Goal: Transaction & Acquisition: Purchase product/service

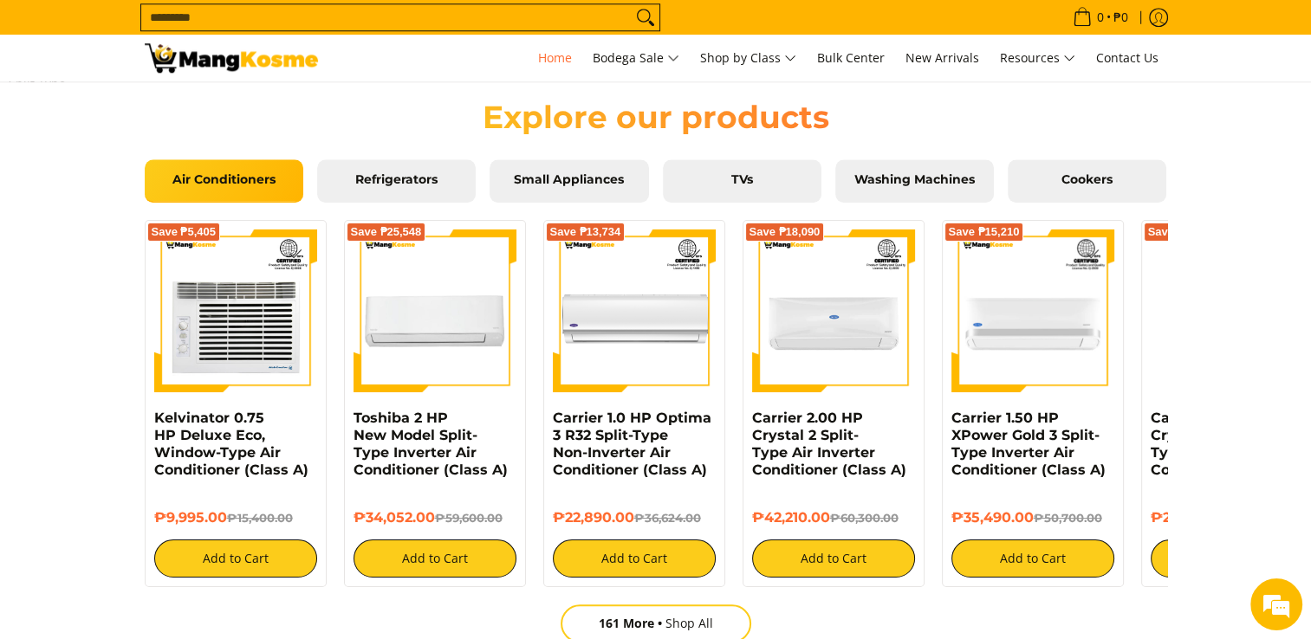
scroll to position [1647, 0]
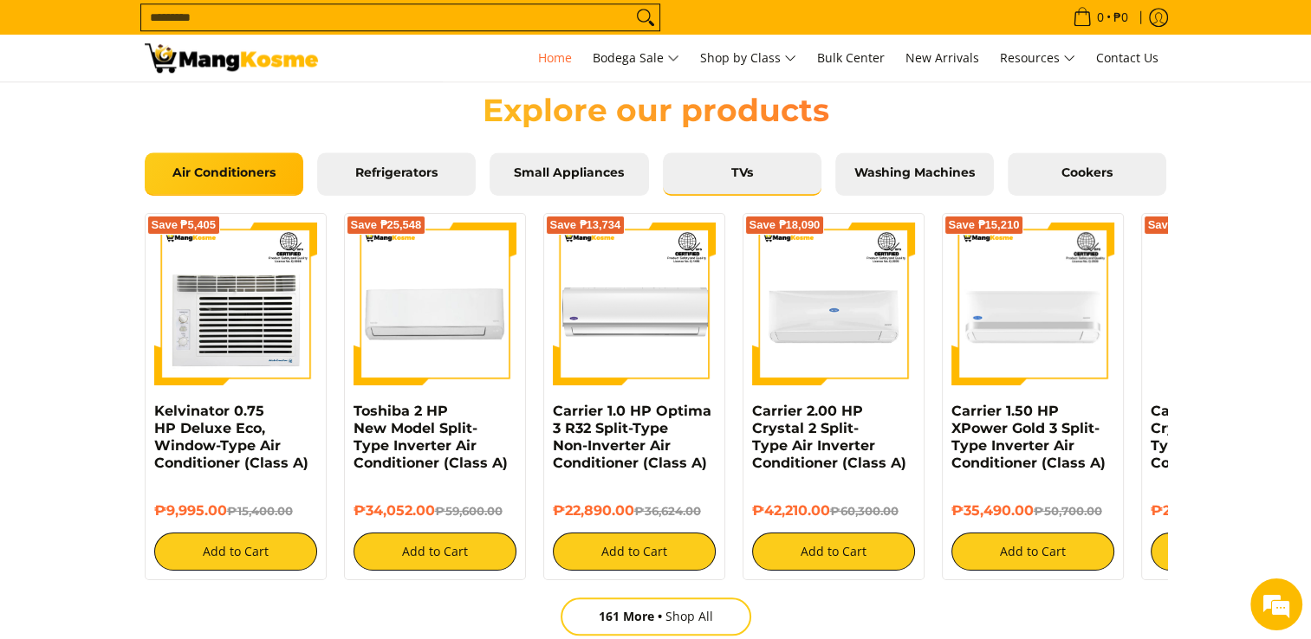
click at [768, 174] on span "TVs" at bounding box center [742, 173] width 133 height 16
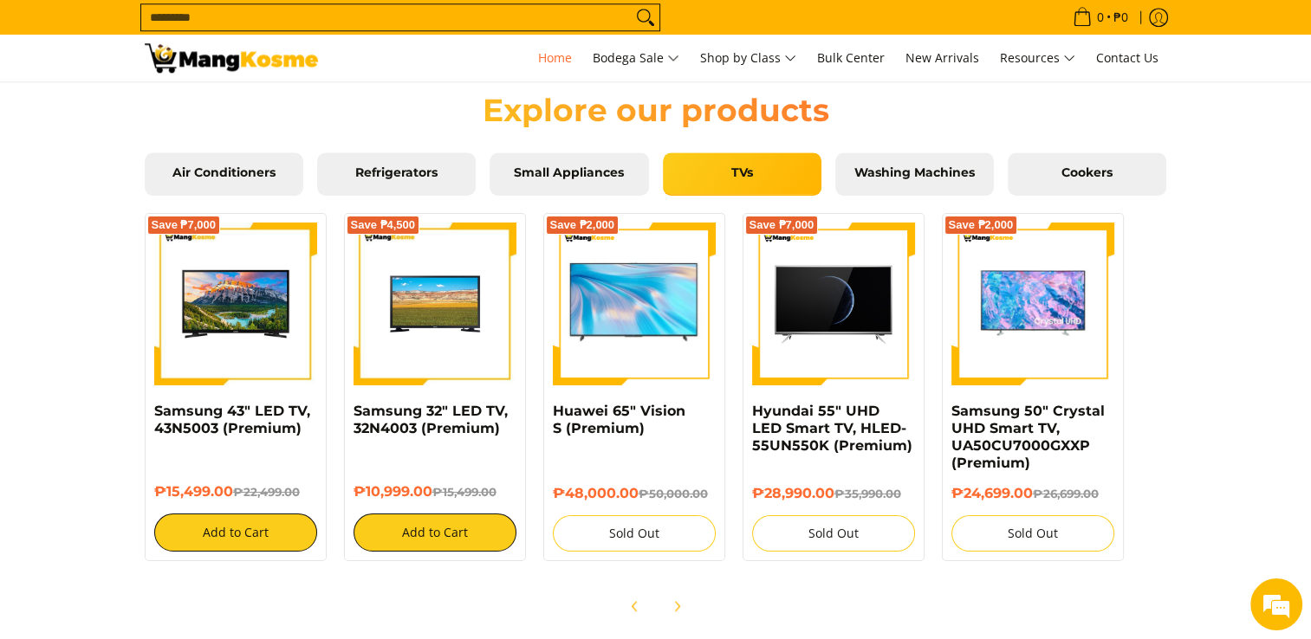
scroll to position [0, 1377]
click at [674, 608] on icon "Next" at bounding box center [677, 606] width 14 height 14
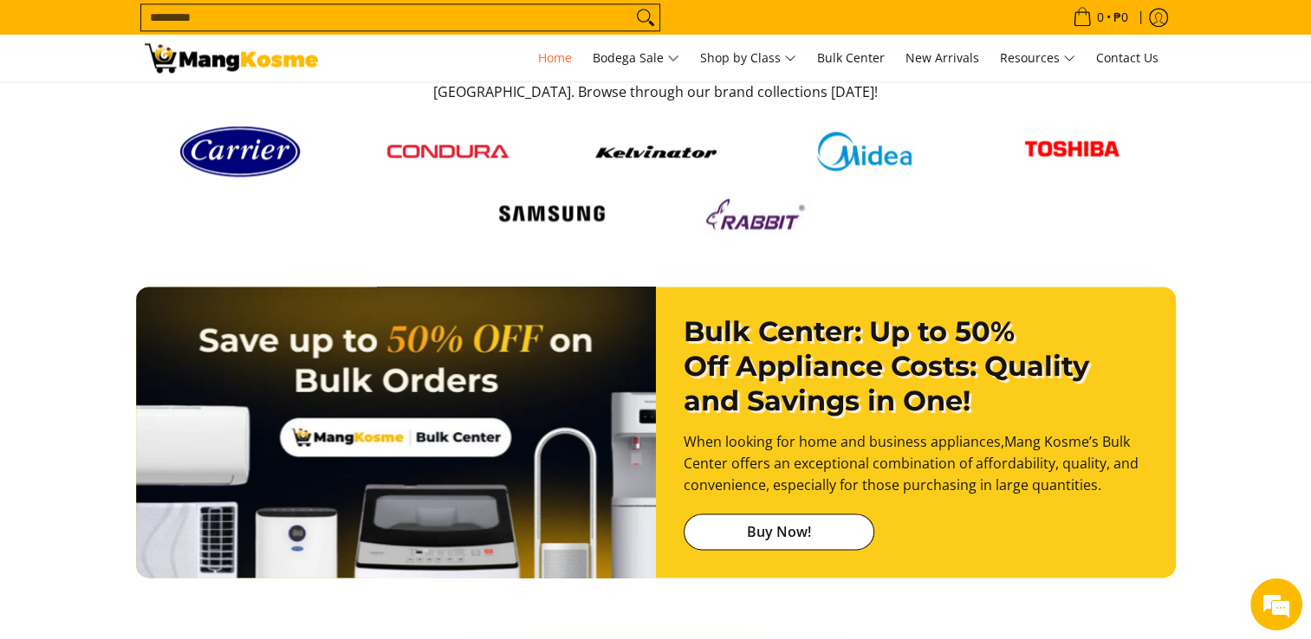
scroll to position [2265, 0]
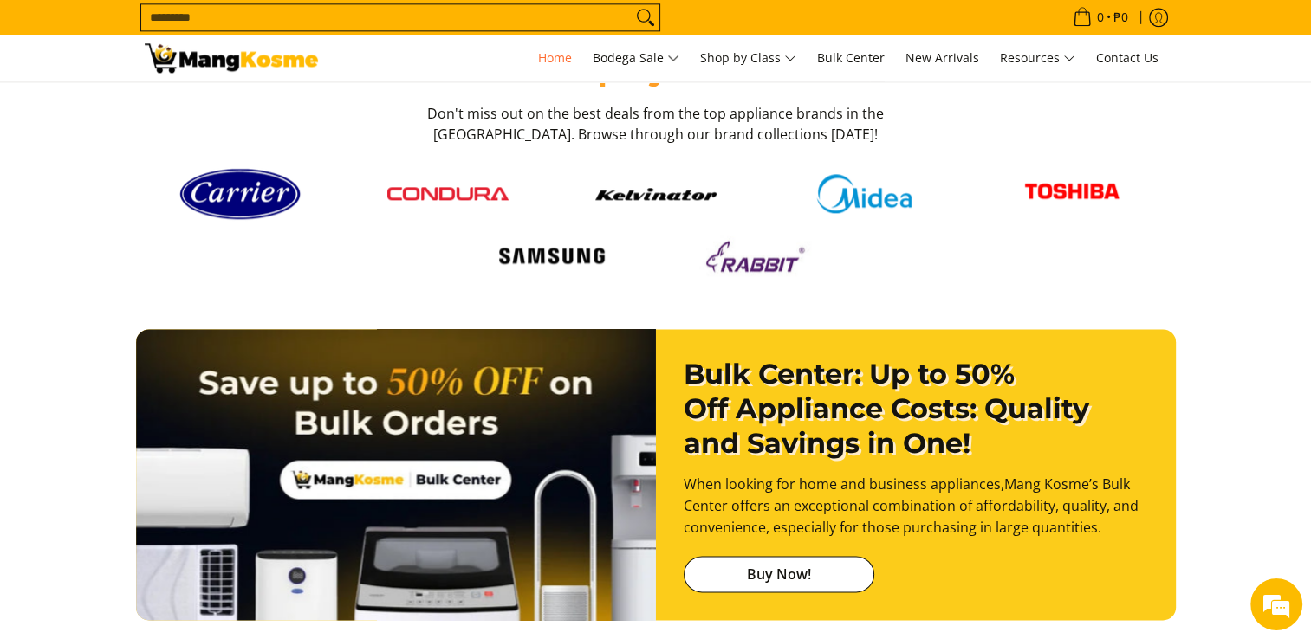
click at [558, 244] on img at bounding box center [551, 256] width 121 height 33
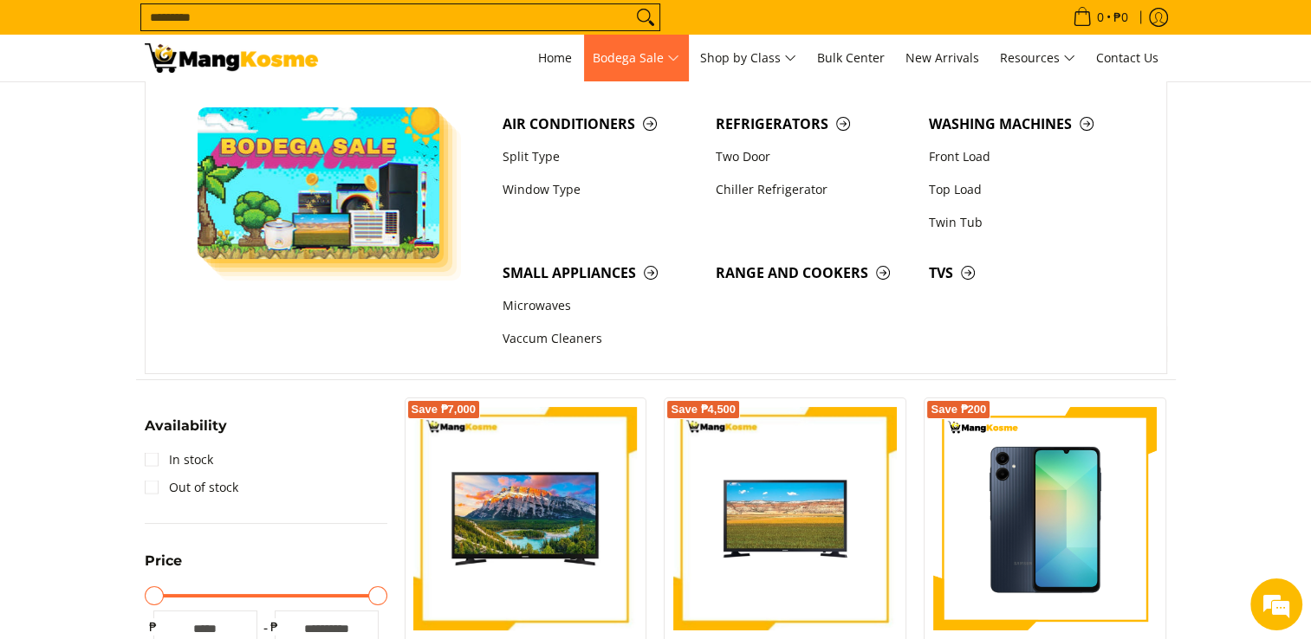
click at [584, 55] on link "Bodega Sale" at bounding box center [636, 58] width 104 height 47
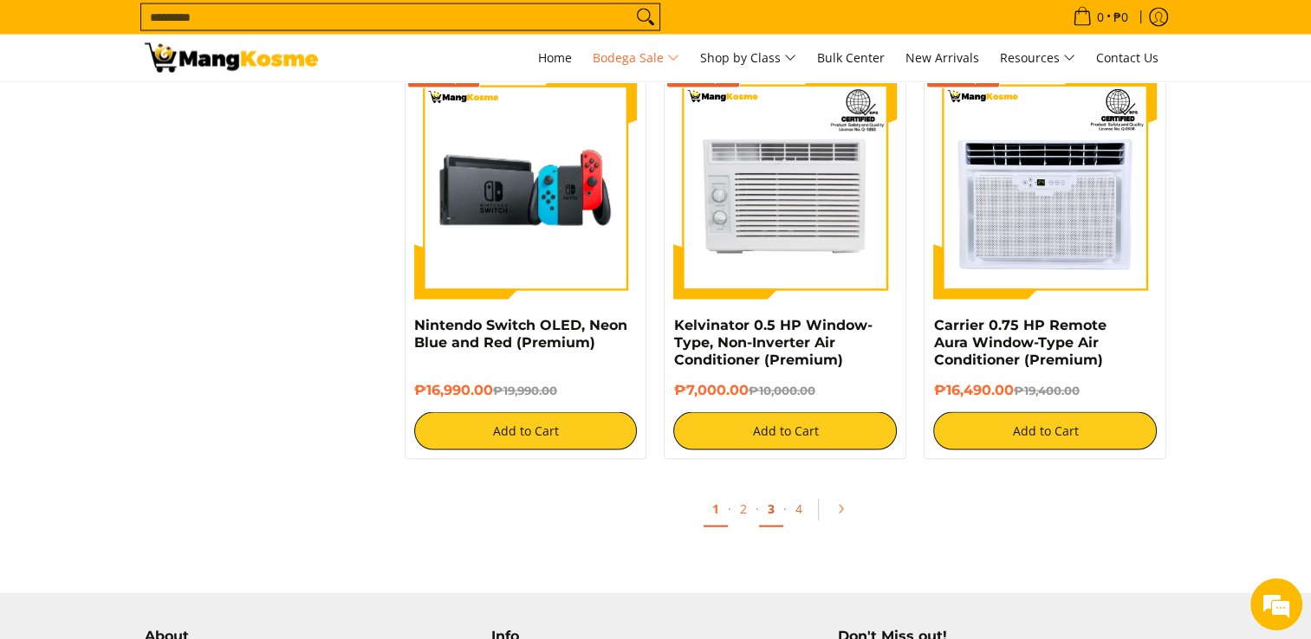
scroll to position [3531, 0]
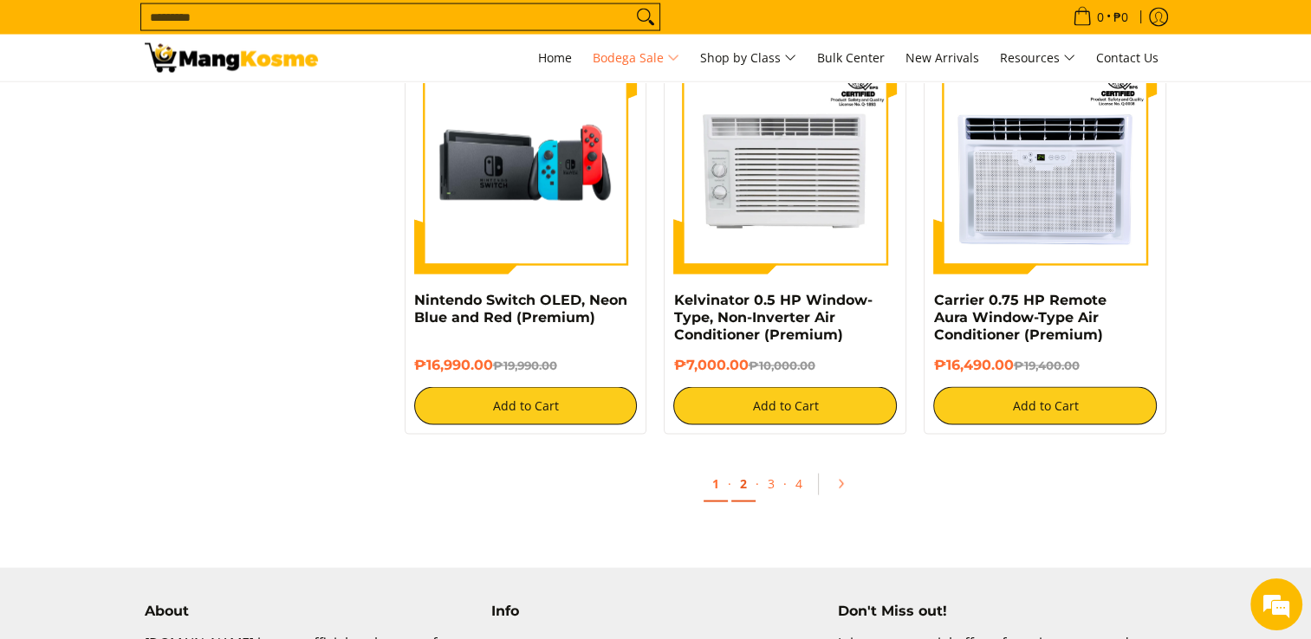
click at [745, 488] on link "2" at bounding box center [743, 485] width 24 height 36
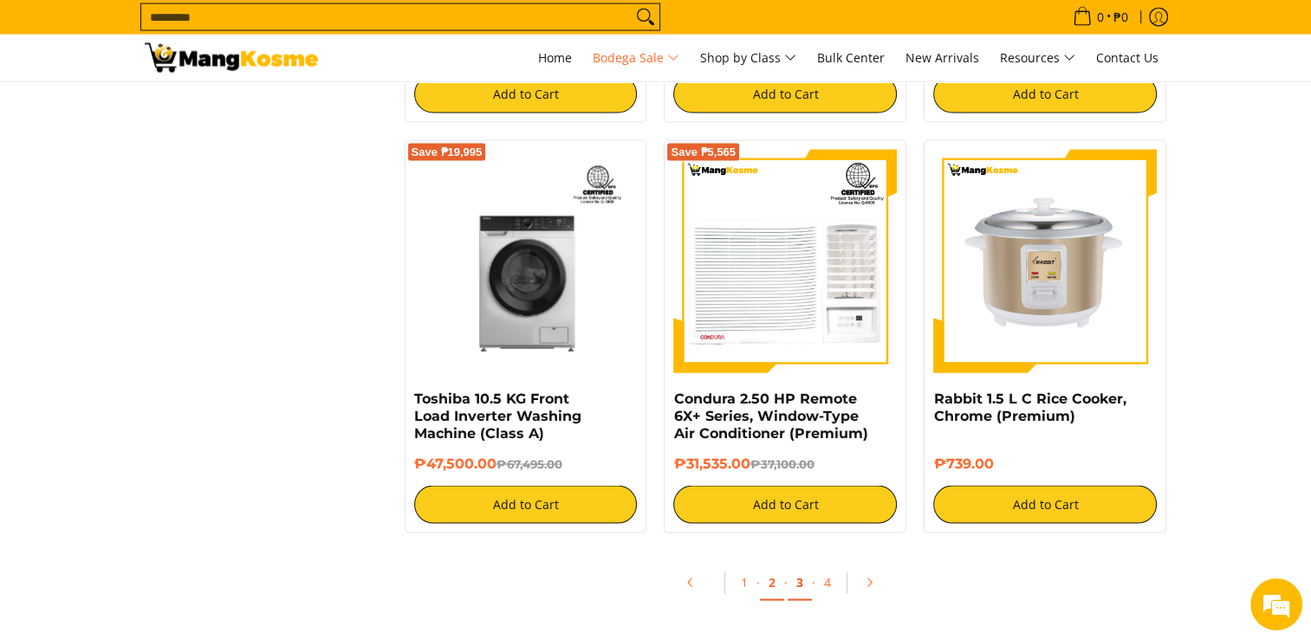
scroll to position [3483, 0]
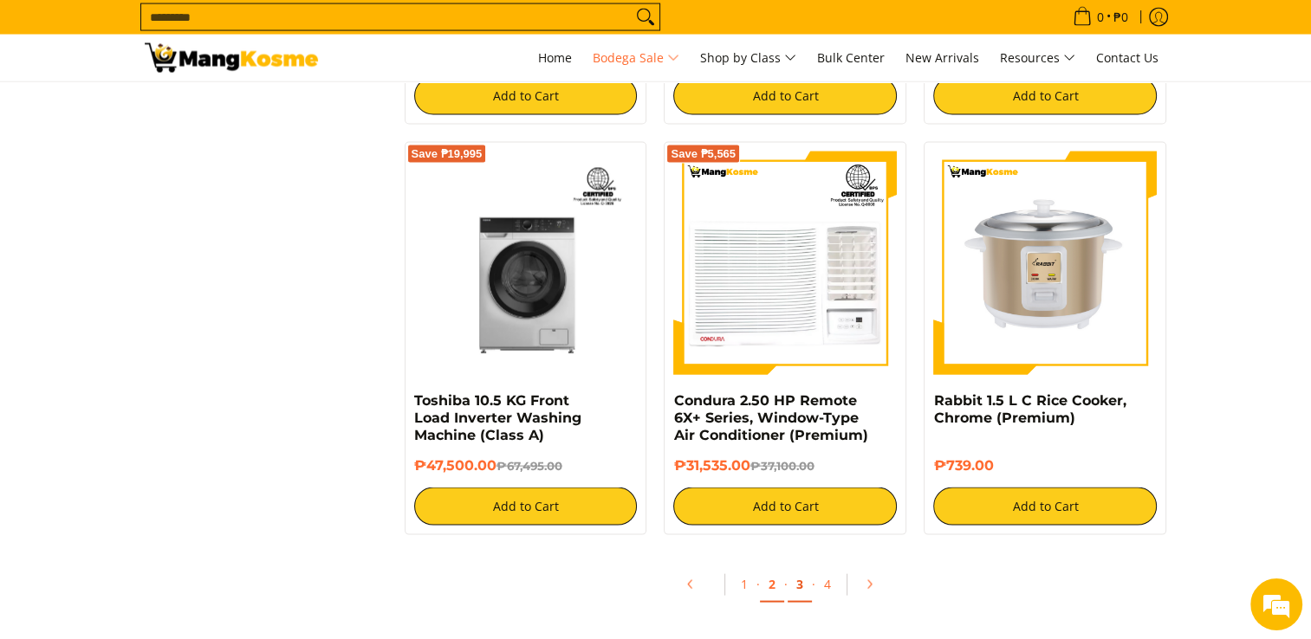
click at [791, 587] on link "3" at bounding box center [799, 585] width 24 height 36
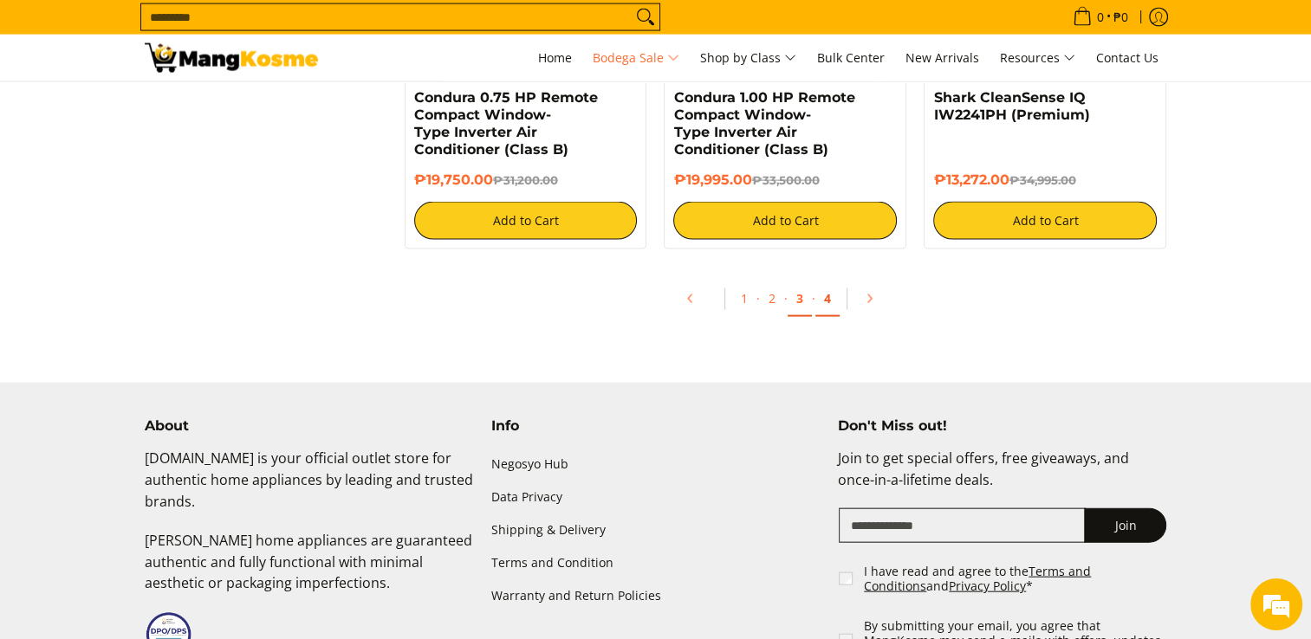
scroll to position [3767, 0]
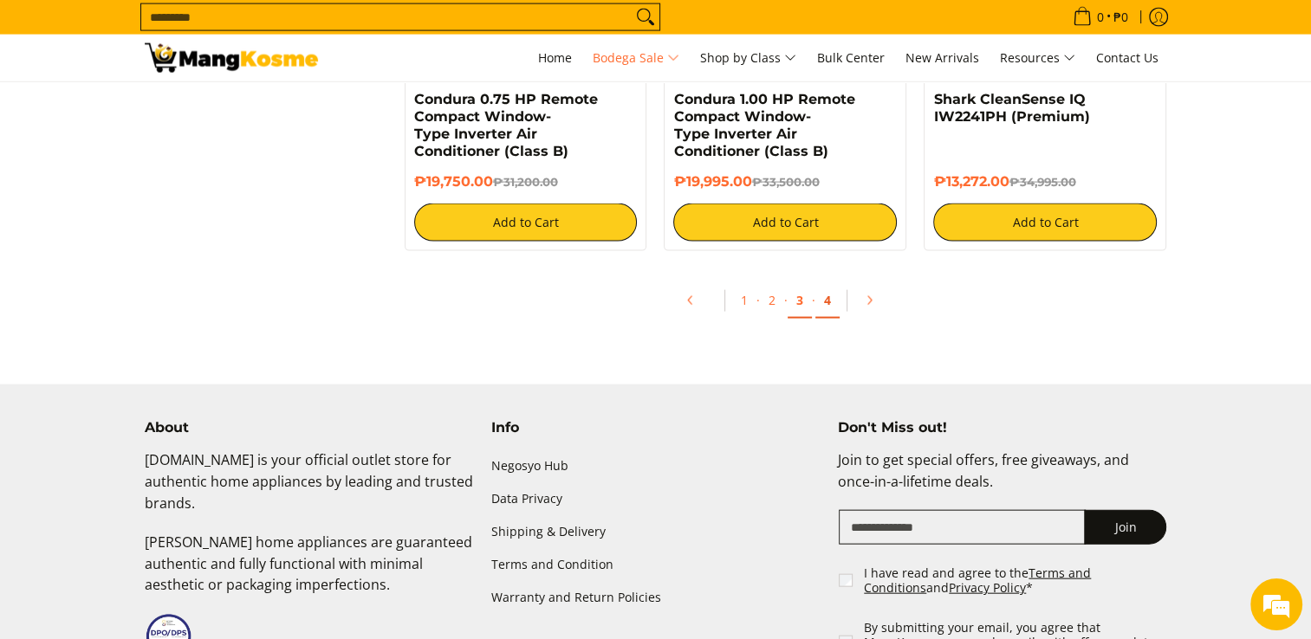
click at [825, 309] on link "4" at bounding box center [827, 301] width 24 height 36
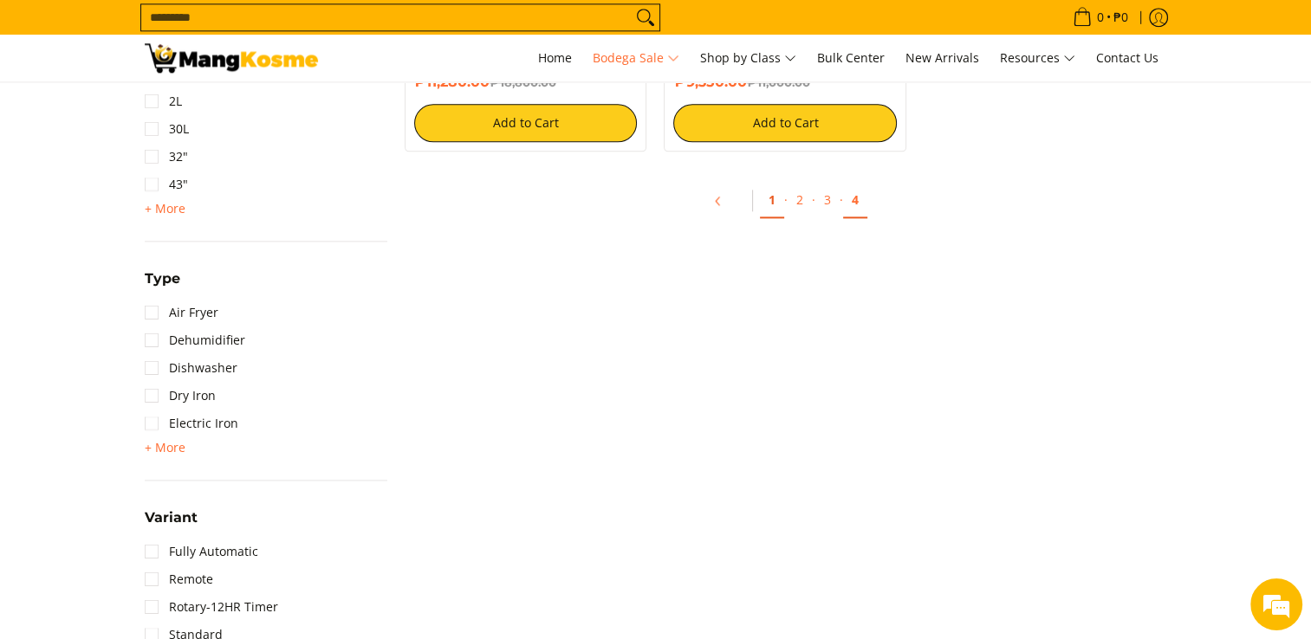
click at [773, 217] on link "1" at bounding box center [772, 201] width 24 height 36
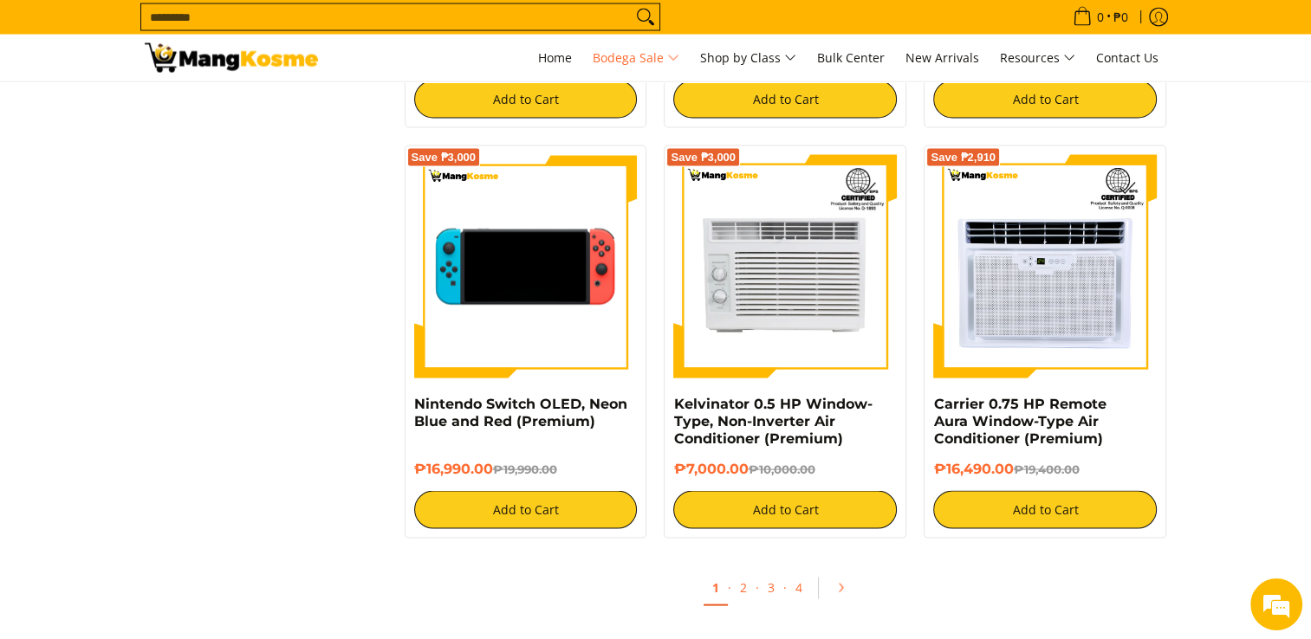
scroll to position [3427, 0]
click at [528, 269] on img at bounding box center [526, 267] width 224 height 224
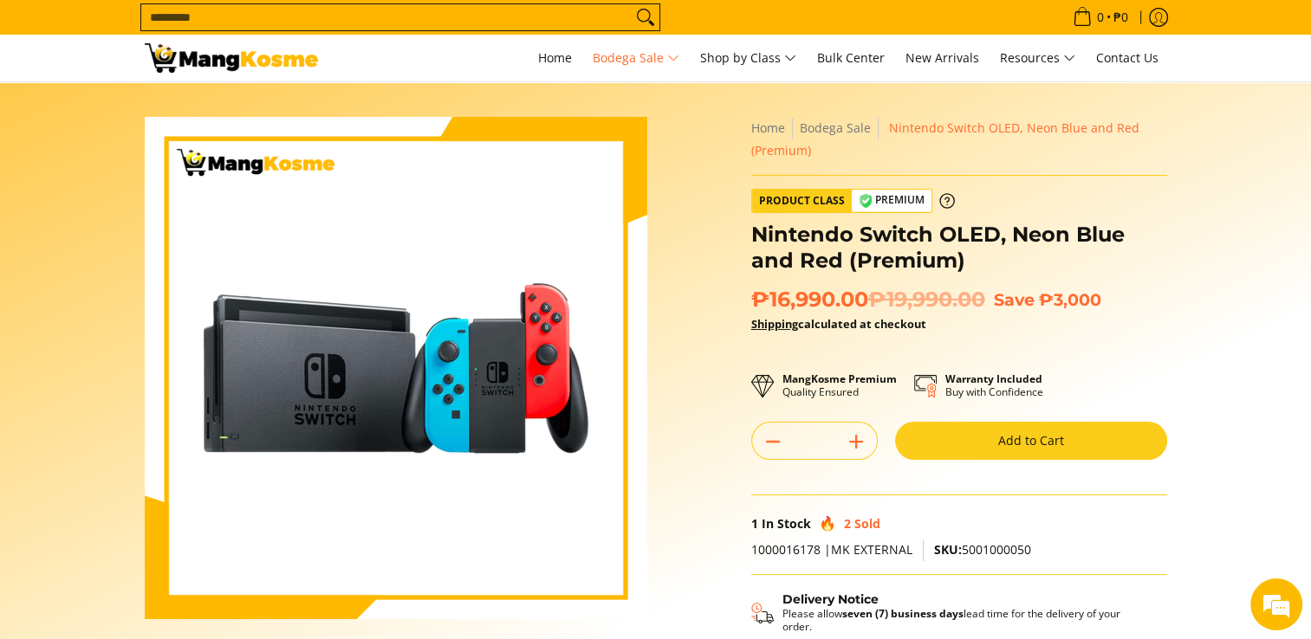
click at [1178, 341] on div "Skip to Main Content Enable zoom Disable zoom Enable zoom Disable zoom Enable z…" at bounding box center [655, 486] width 1057 height 739
